Goal: Task Accomplishment & Management: Use online tool/utility

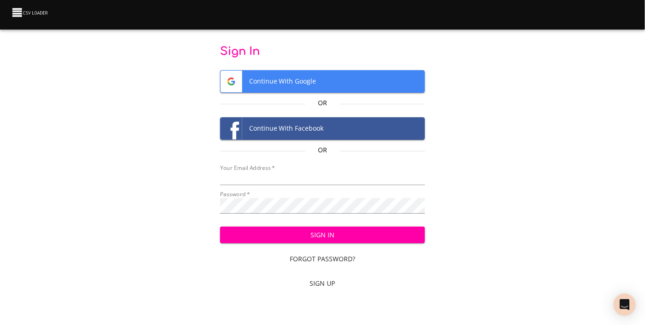
type input "[EMAIL_ADDRESS][DOMAIN_NAME]"
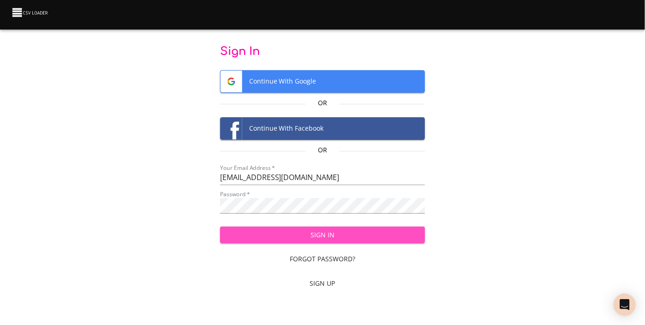
click at [322, 239] on span "Sign In" at bounding box center [322, 235] width 191 height 12
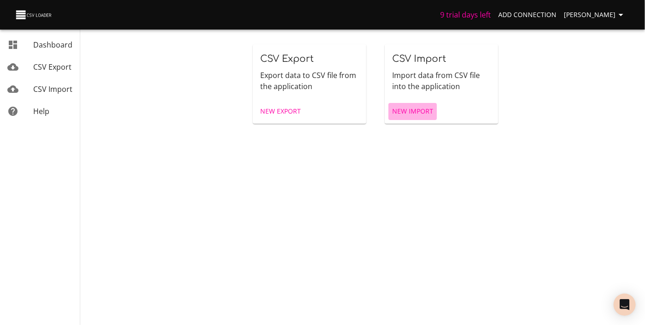
click at [426, 117] on span "New Import" at bounding box center [412, 112] width 41 height 12
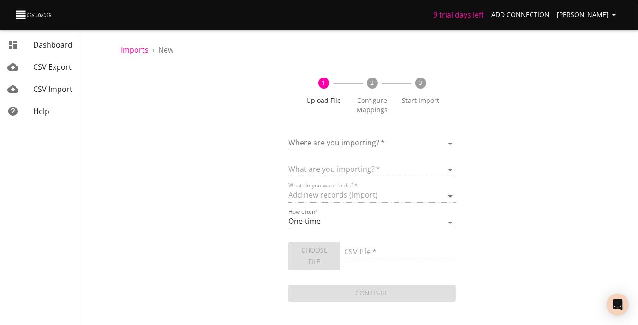
click at [449, 156] on body "9 trial days left Add Connection Carole Vanderhoof Dashboard CSV Export CSV Imp…" at bounding box center [319, 162] width 638 height 325
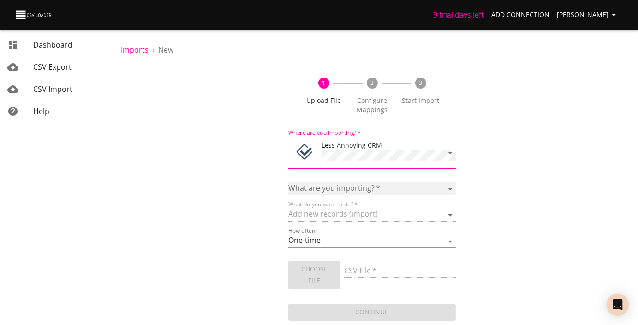
click at [448, 195] on select "Notes Tasks" at bounding box center [371, 188] width 167 height 13
click at [483, 116] on div "1 Upload File 2 Configure Mappings 3 Start Import Where are you importing?   * …" at bounding box center [372, 194] width 502 height 256
click at [44, 116] on span "Help" at bounding box center [41, 111] width 16 height 10
